Goal: Task Accomplishment & Management: Complete application form

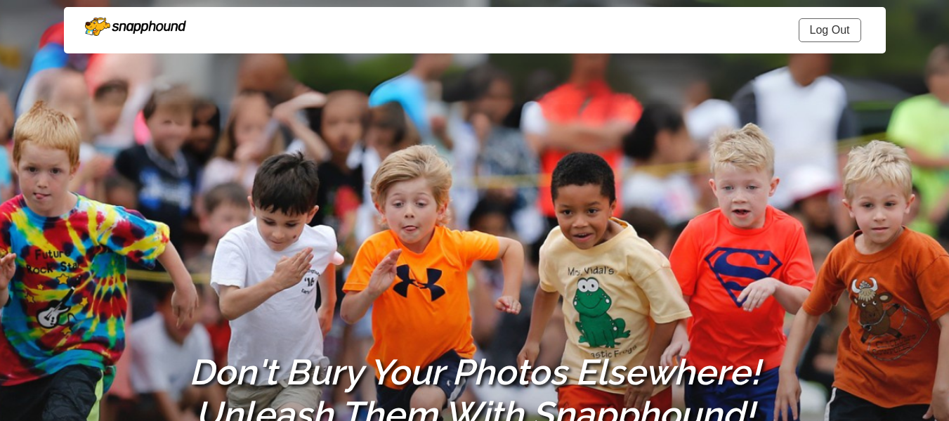
click at [822, 41] on link "Log Out" at bounding box center [829, 30] width 62 height 24
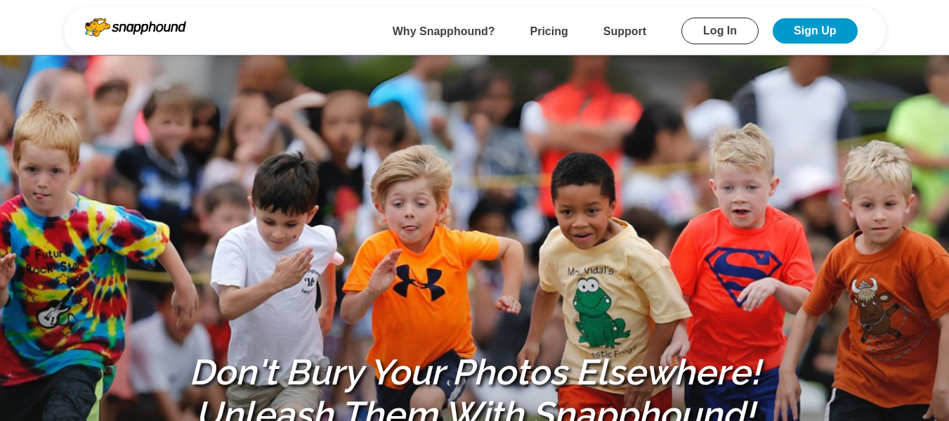
click at [707, 40] on link "Log In" at bounding box center [719, 31] width 77 height 27
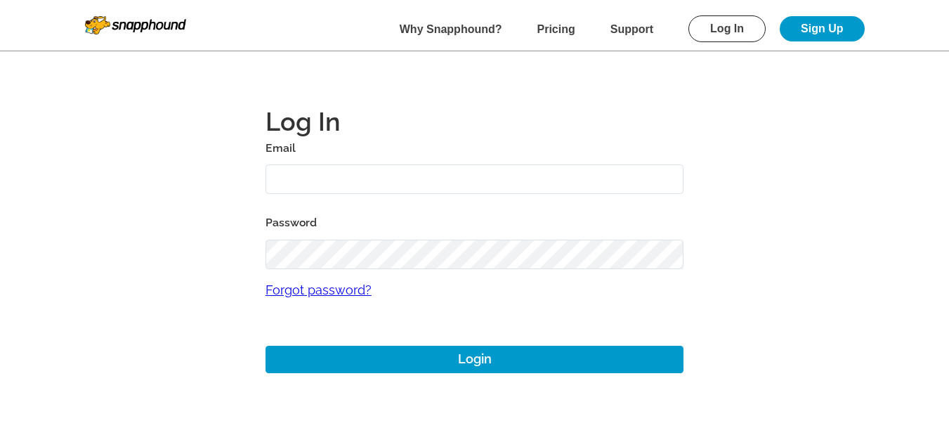
click at [367, 173] on input "text" at bounding box center [474, 179] width 418 height 30
type input "[EMAIL_ADDRESS][DOMAIN_NAME]"
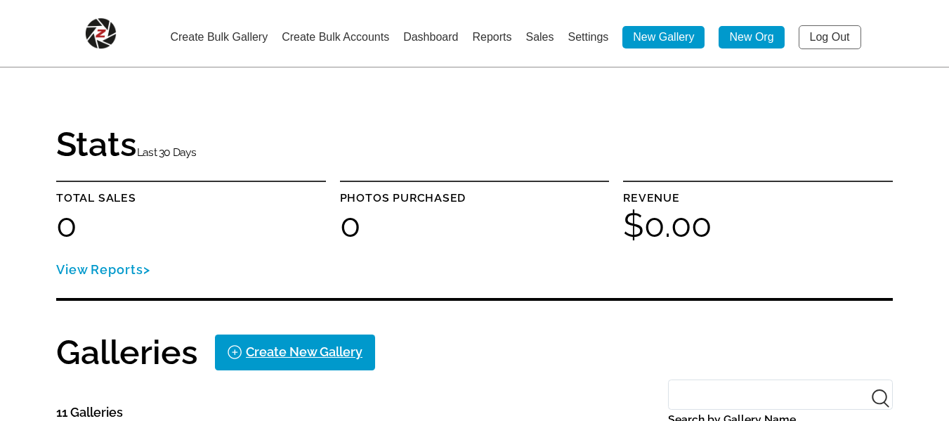
click at [369, 40] on link "Create Bulk Accounts" at bounding box center [335, 37] width 107 height 12
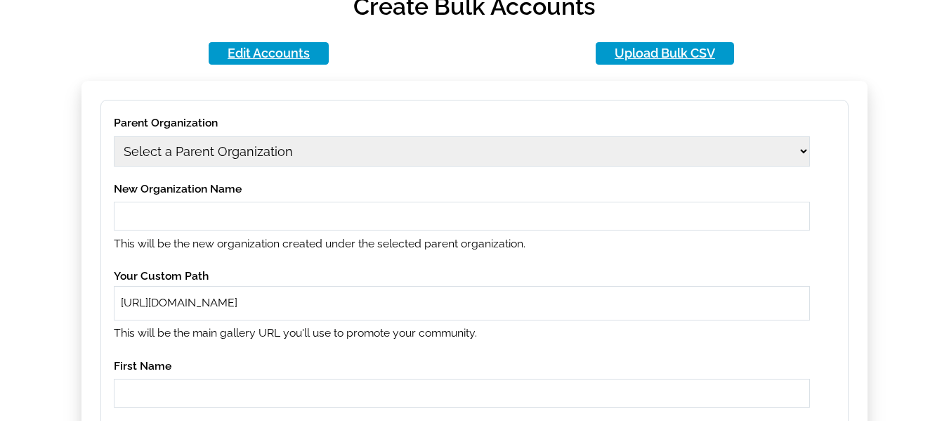
scroll to position [211, 0]
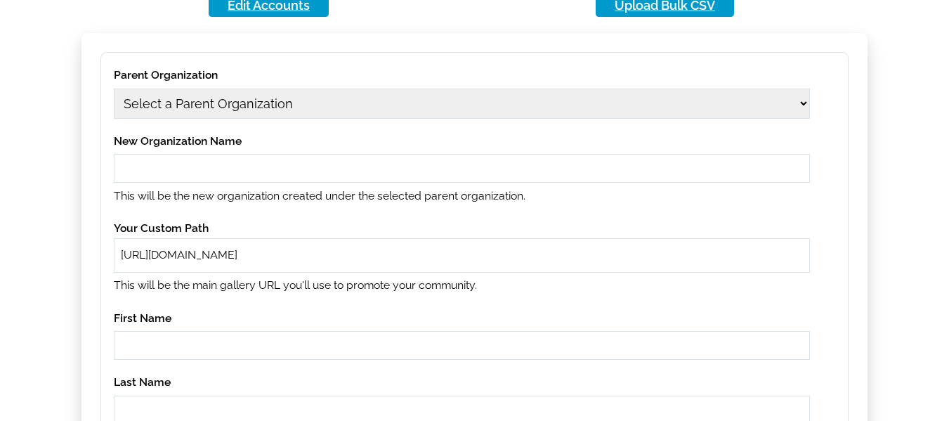
click at [183, 100] on select "Select a Parent Organization [DATE] 12[DATE] Class Act Productions 1979 Class A…" at bounding box center [462, 103] width 696 height 30
select select "41"
click at [114, 88] on select "Select a Parent Organization [DATE] 12[DATE] Class Act Productions 1979 Class A…" at bounding box center [462, 103] width 696 height 30
click at [245, 172] on input "text" at bounding box center [462, 168] width 696 height 29
click at [130, 163] on input "tester" at bounding box center [462, 168] width 696 height 29
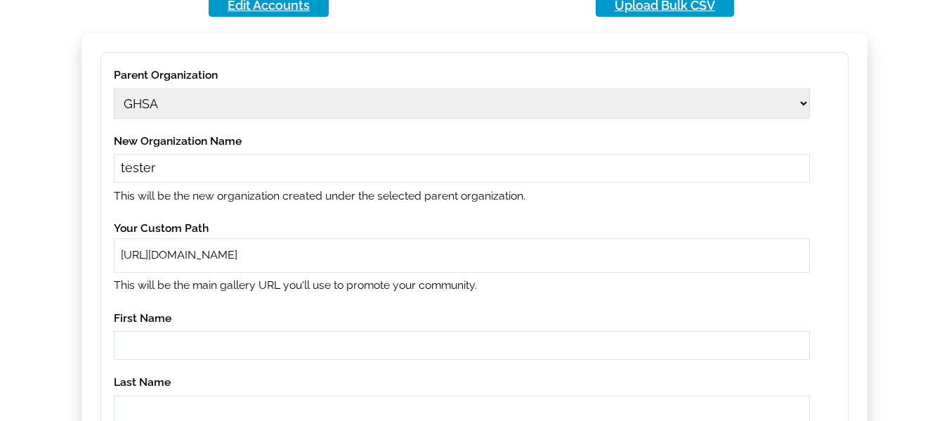
click at [130, 163] on input "tester" at bounding box center [462, 168] width 696 height 29
type input "tester"
click at [300, 251] on input "text" at bounding box center [526, 255] width 553 height 16
paste input "tester"
type input "tester"
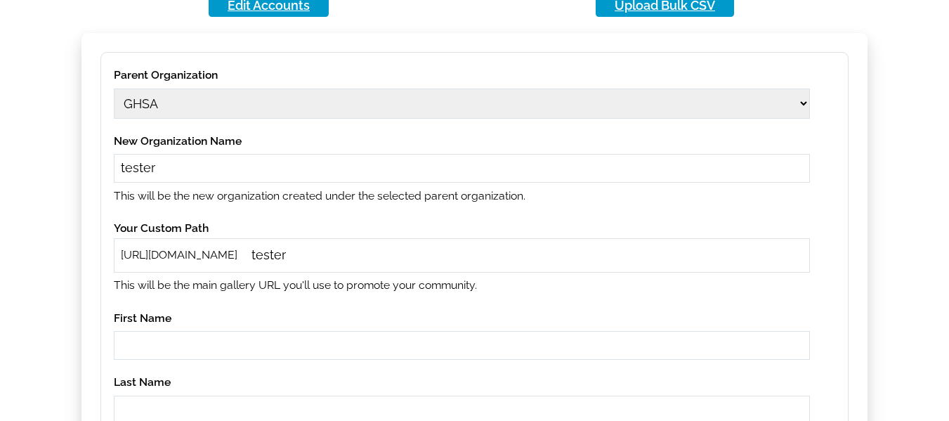
click at [200, 338] on input "text" at bounding box center [462, 345] width 696 height 29
paste input "tester"
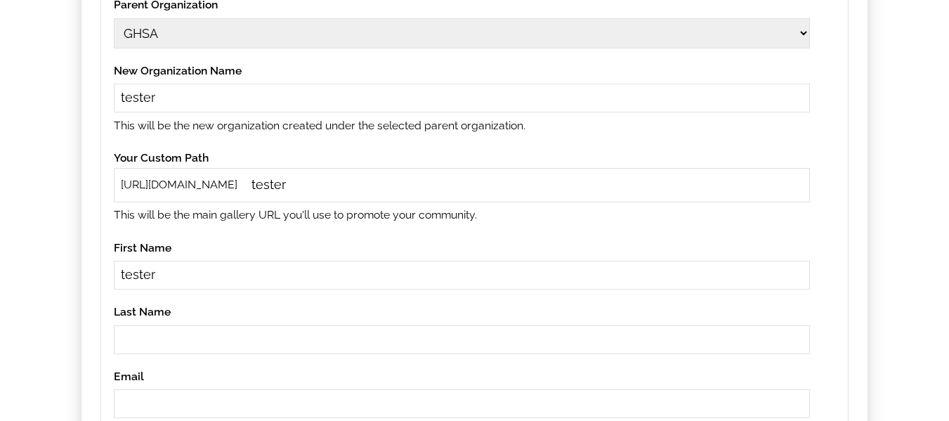
type input "tester"
click at [161, 339] on input "text" at bounding box center [462, 339] width 696 height 29
paste input "tester"
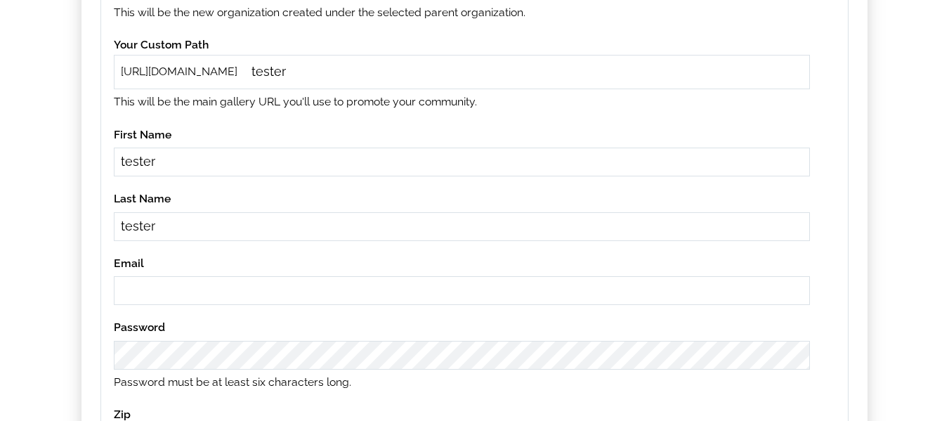
scroll to position [421, 0]
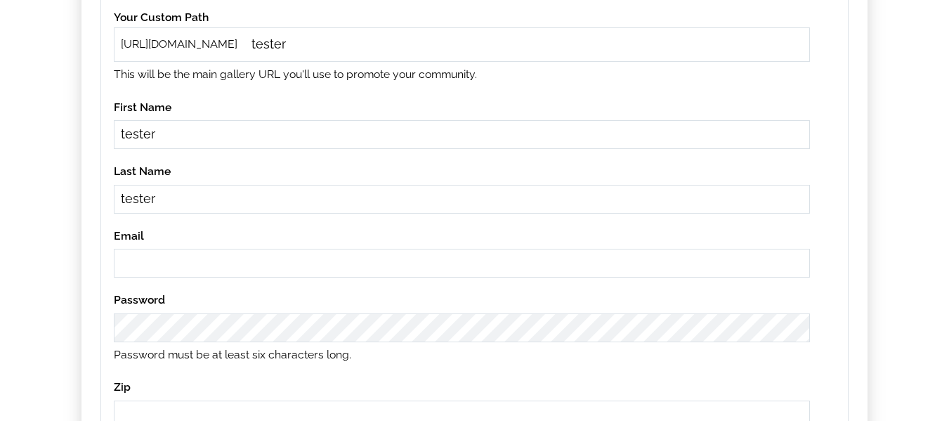
type input "tester"
click at [153, 261] on input "email" at bounding box center [462, 263] width 696 height 29
paste input "tester"
type input "[EMAIL_ADDRESS][DOMAIN_NAME]"
click at [315, 234] on label "Email" at bounding box center [462, 236] width 696 height 20
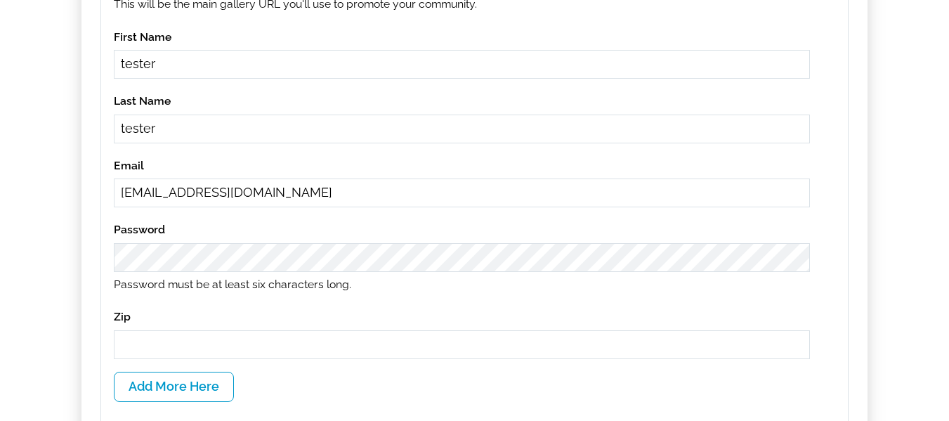
scroll to position [562, 0]
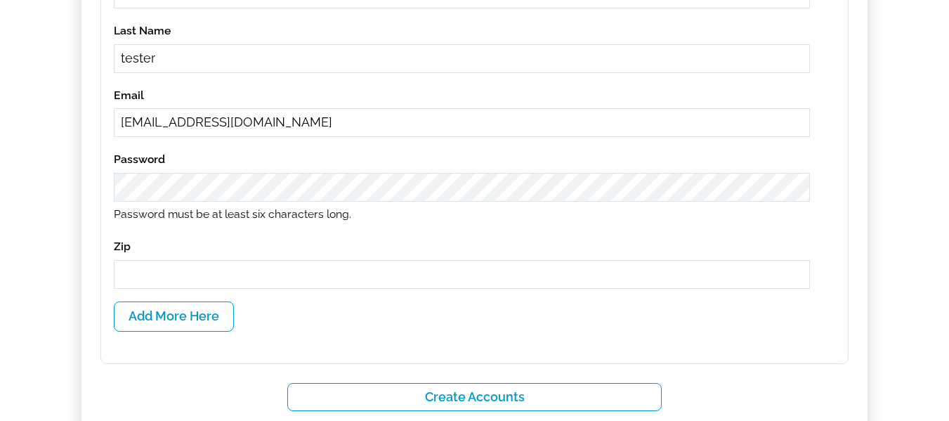
click at [121, 265] on input "text" at bounding box center [462, 274] width 696 height 29
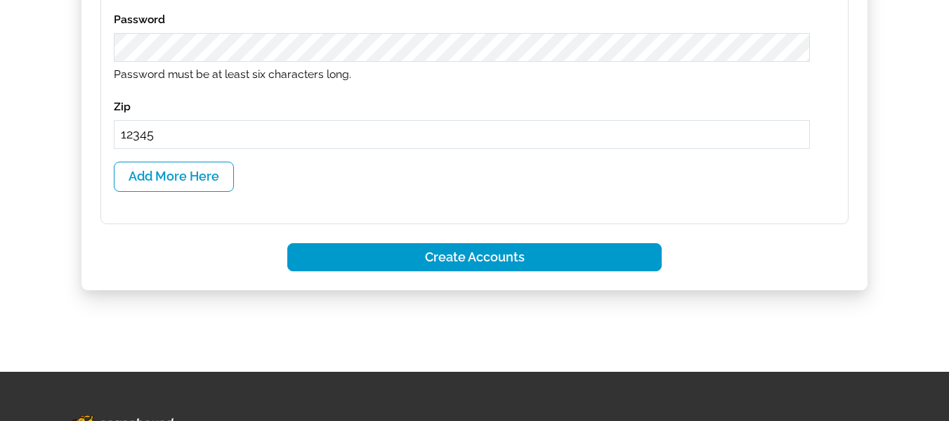
scroll to position [702, 0]
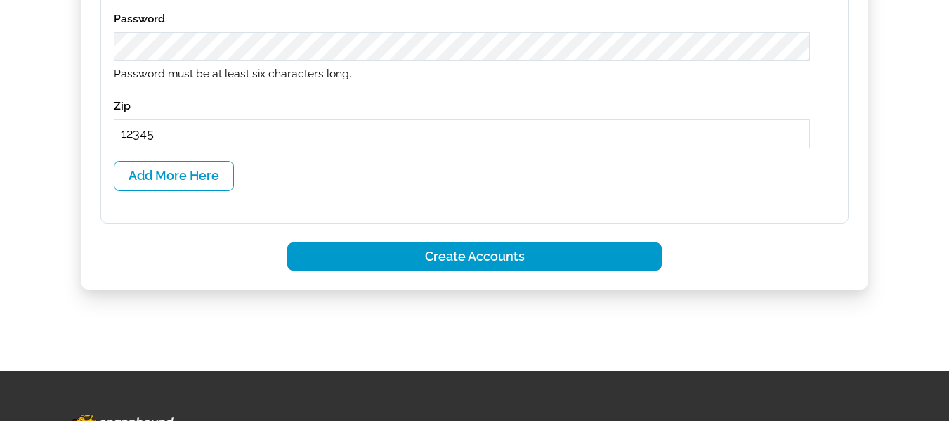
type input "12345"
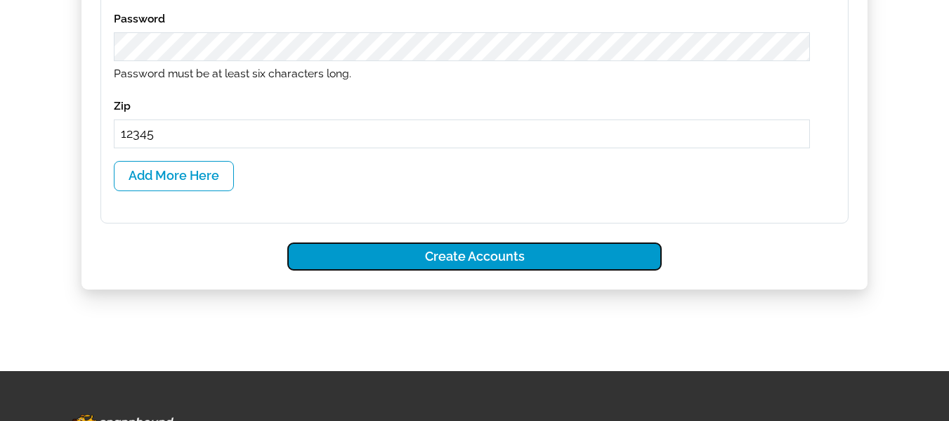
click at [496, 258] on button "Create Accounts" at bounding box center [474, 256] width 374 height 29
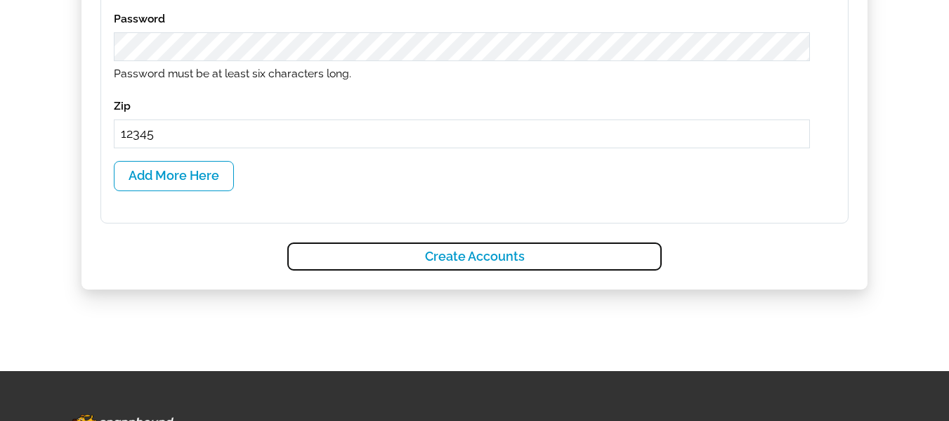
select select
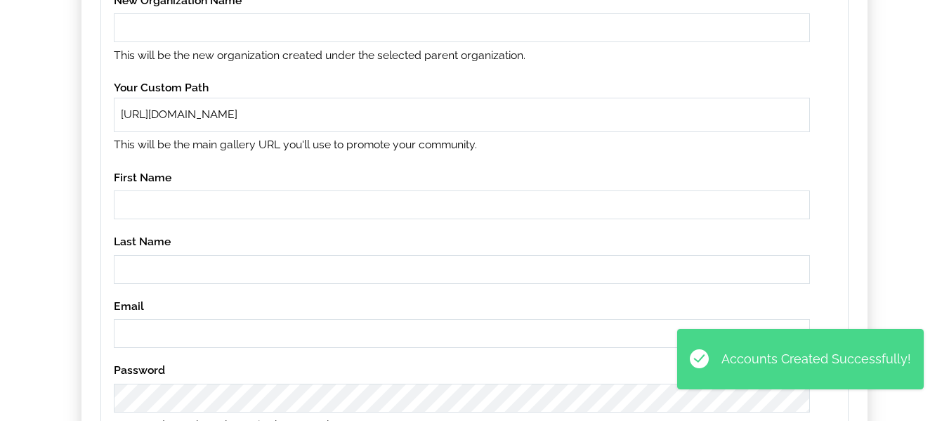
scroll to position [0, 0]
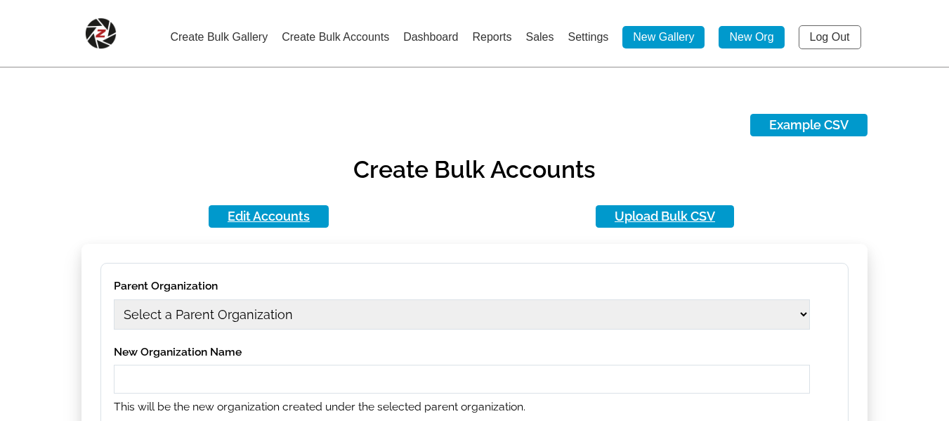
click at [837, 44] on link "Log Out" at bounding box center [829, 37] width 62 height 24
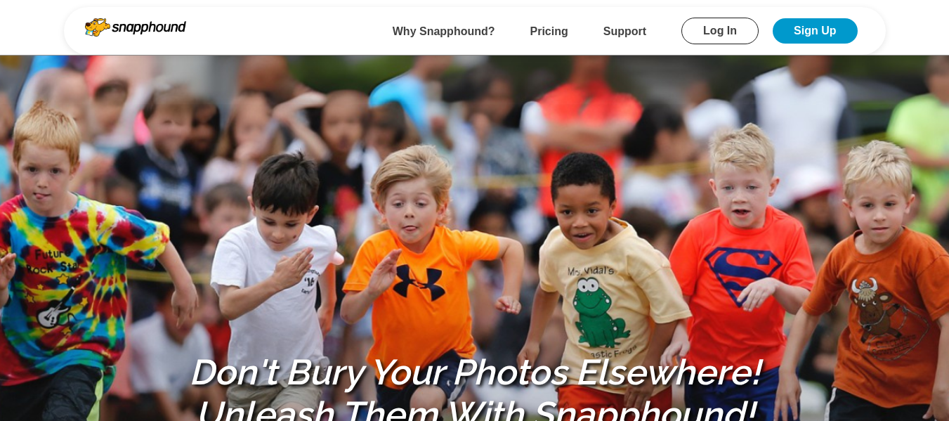
click at [737, 36] on link "Log In" at bounding box center [719, 31] width 77 height 27
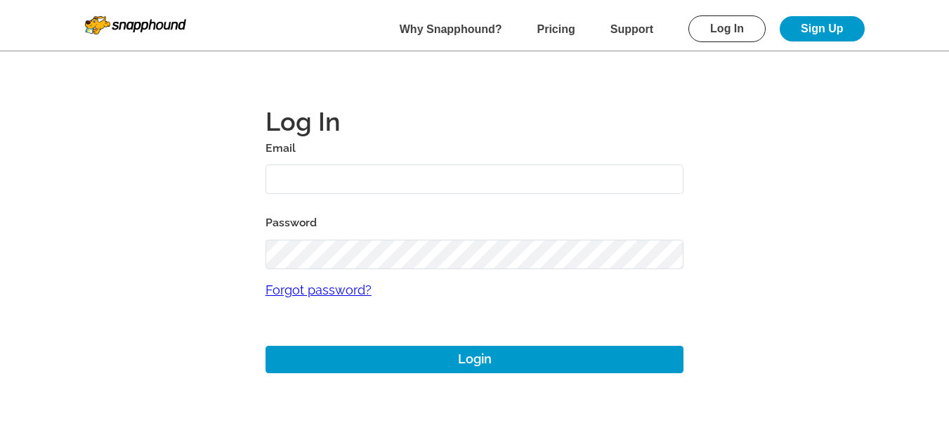
click at [395, 178] on input "text" at bounding box center [474, 179] width 418 height 30
paste input "[EMAIL_ADDRESS][DOMAIN_NAME]"
type input "[EMAIL_ADDRESS][DOMAIN_NAME]"
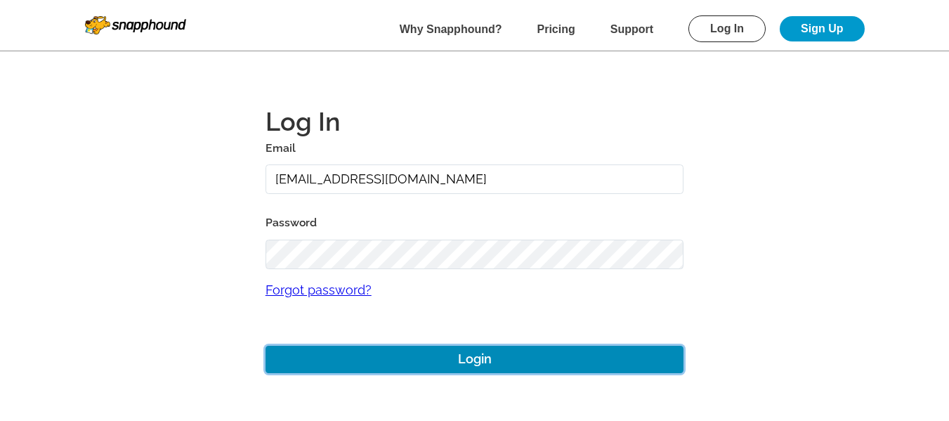
click at [480, 359] on button "Login" at bounding box center [474, 358] width 418 height 27
